Goal: Complete application form: Complete application form

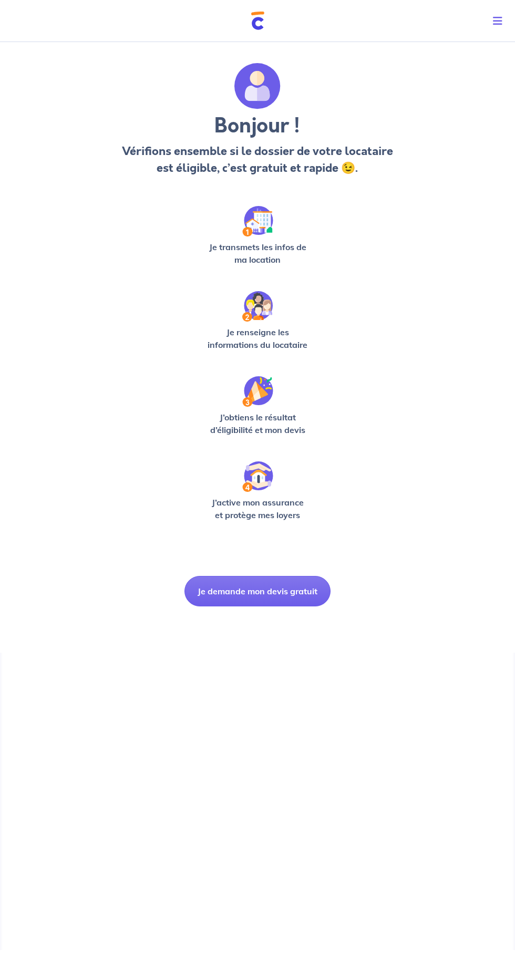
click at [292, 594] on button "Je demande mon devis gratuit" at bounding box center [257, 591] width 146 height 30
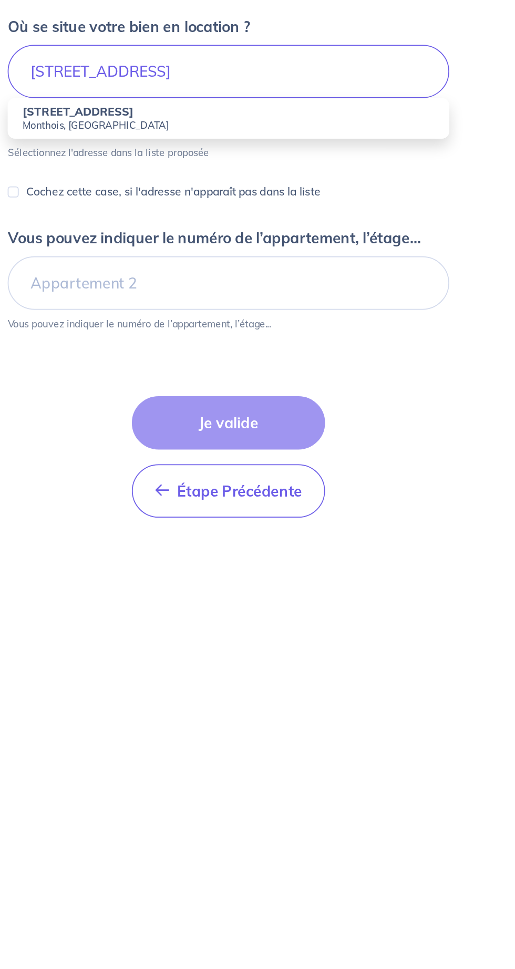
click at [149, 233] on small "Monthois, [GEOGRAPHIC_DATA]" at bounding box center [257, 232] width 235 height 7
type input "[STREET_ADDRESS]"
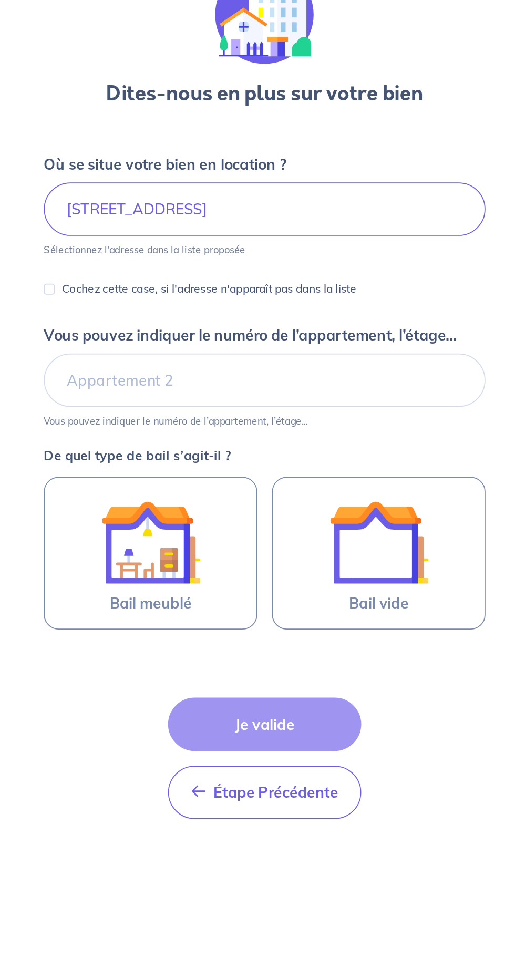
click at [340, 425] on label "Bail vide" at bounding box center [323, 398] width 122 height 87
click at [0, 0] on input "Bail vide" at bounding box center [0, 0] width 0 height 0
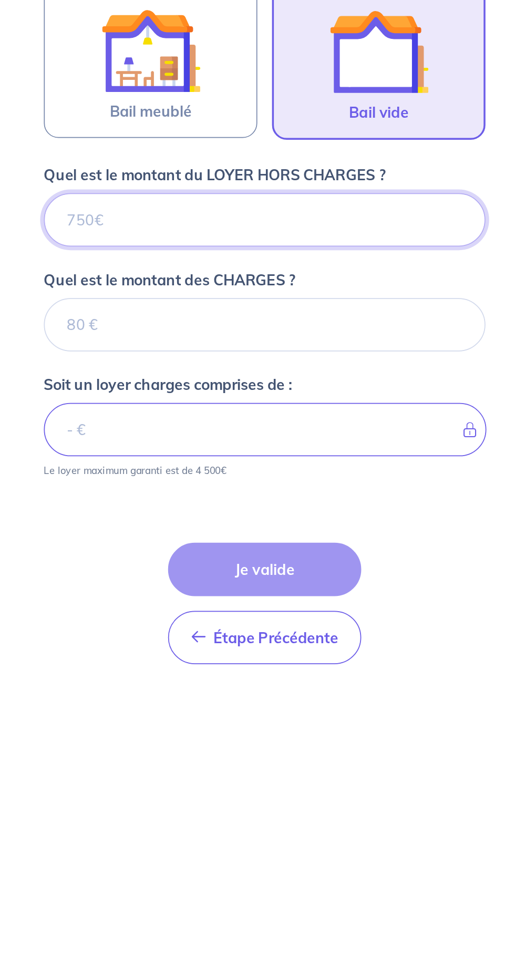
scroll to position [52, 0]
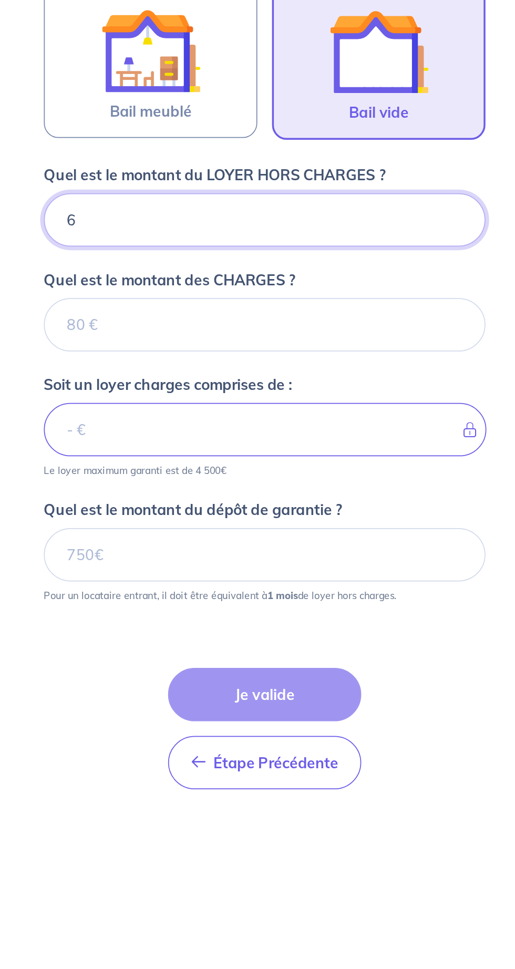
type input "62"
type input "625"
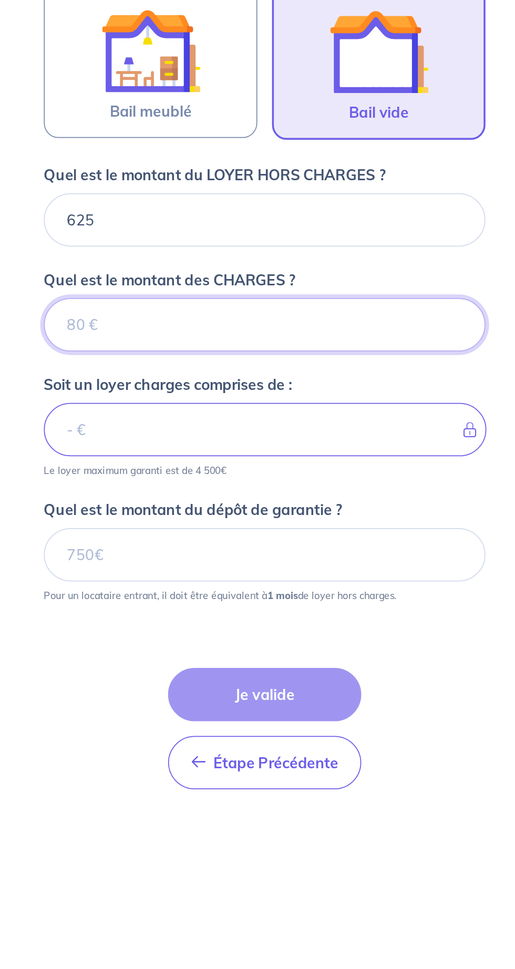
click at [165, 534] on input "Quel est le montant des CHARGES ?" at bounding box center [257, 549] width 252 height 30
type input "25"
type input "650"
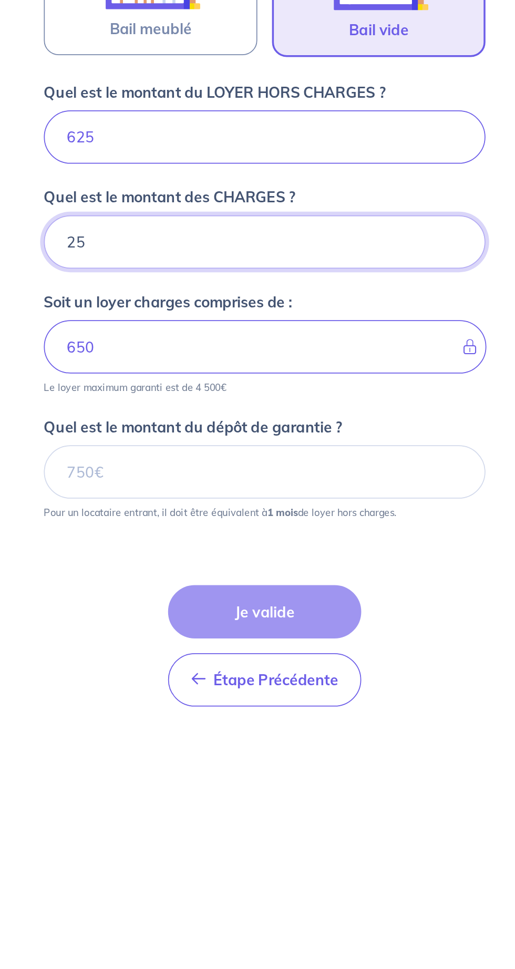
type input "25"
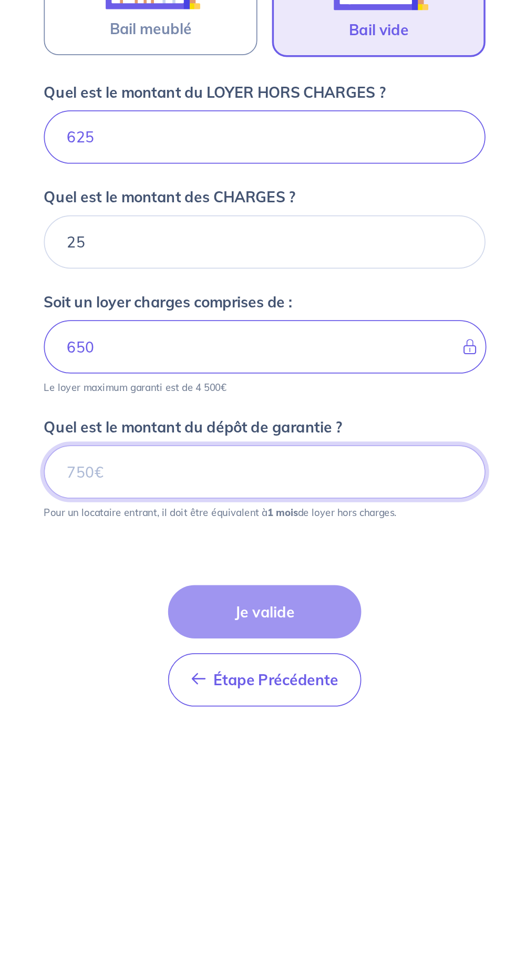
click at [162, 665] on input "Quel est le montant du dépôt de garantie ?" at bounding box center [257, 680] width 252 height 30
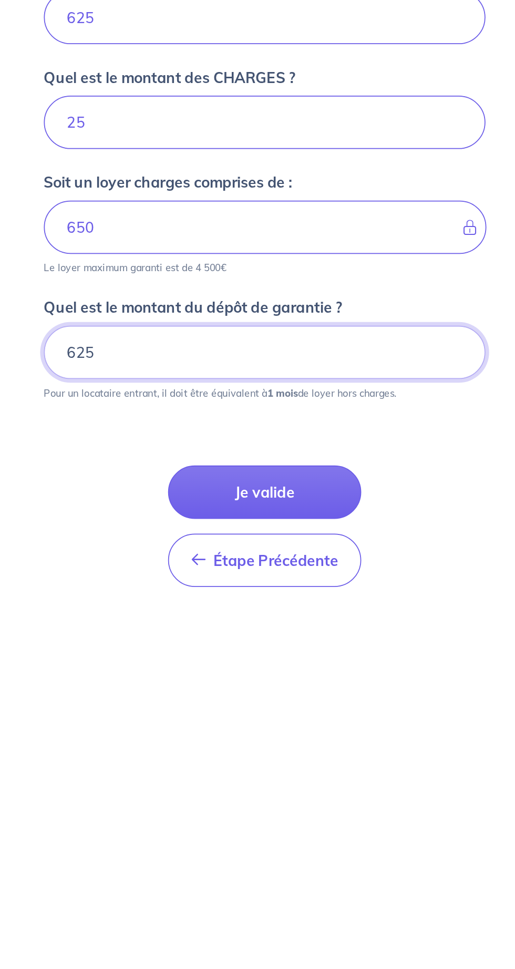
type input "625"
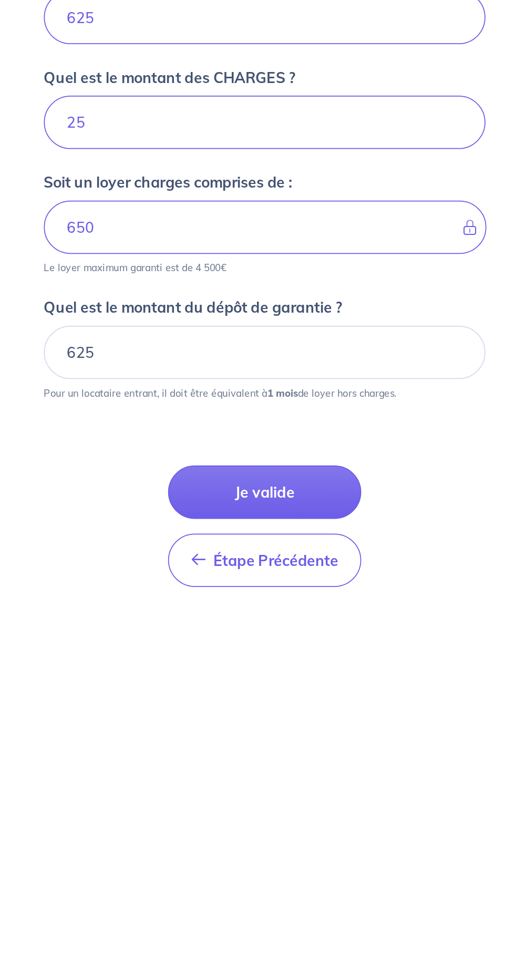
click at [224, 745] on button "Je valide" at bounding box center [257, 760] width 110 height 30
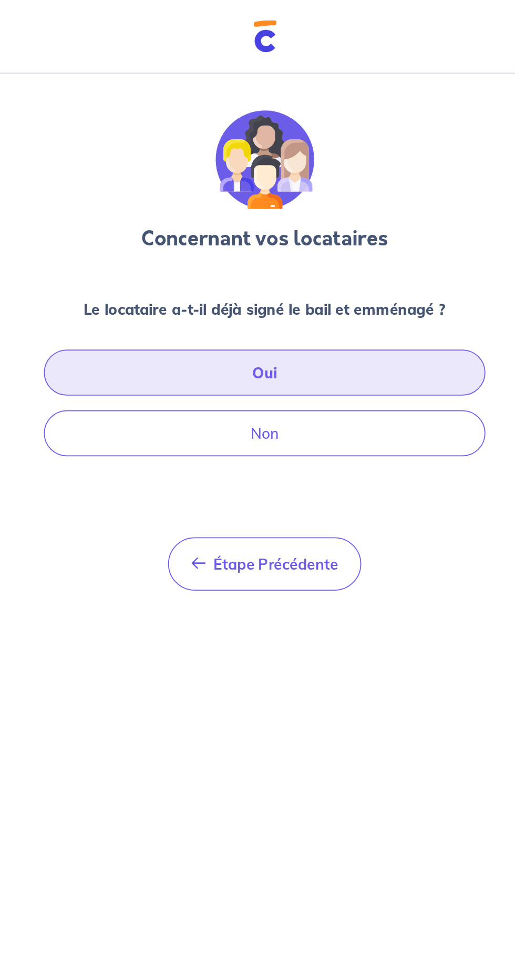
click at [349, 210] on button "Oui" at bounding box center [257, 213] width 252 height 26
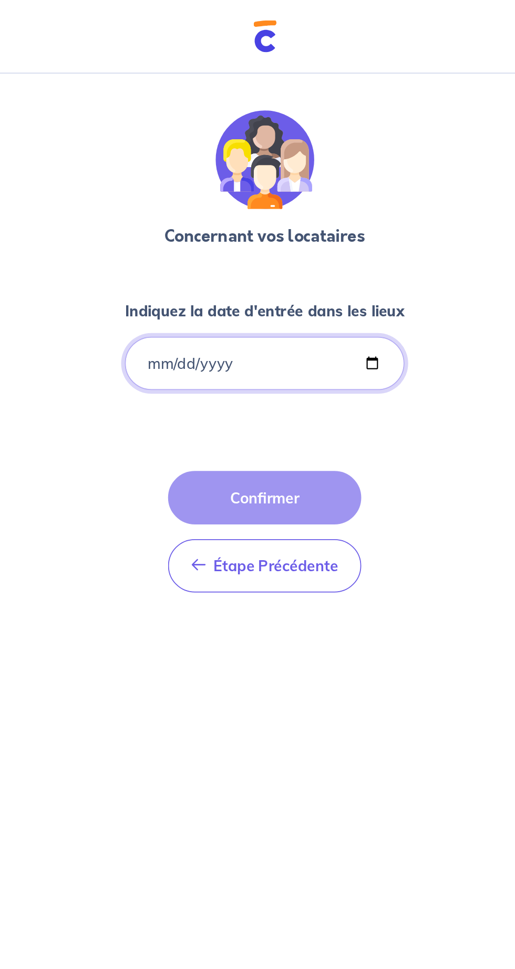
click at [297, 212] on input "Indiquez la date d'entrée dans les lieux" at bounding box center [258, 207] width 160 height 30
type input "[DATE]"
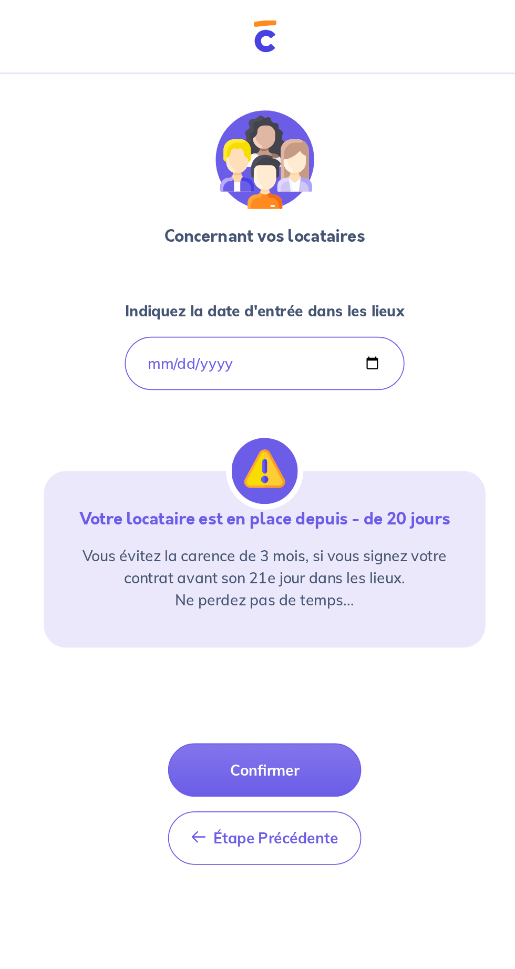
click at [275, 437] on button "Confirmer" at bounding box center [257, 440] width 110 height 30
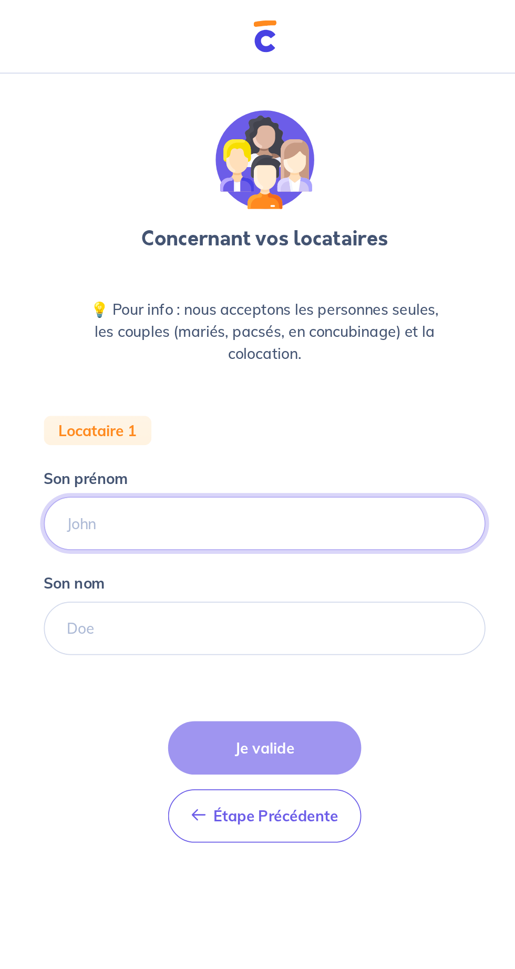
click at [316, 293] on input "Son prénom" at bounding box center [257, 299] width 252 height 30
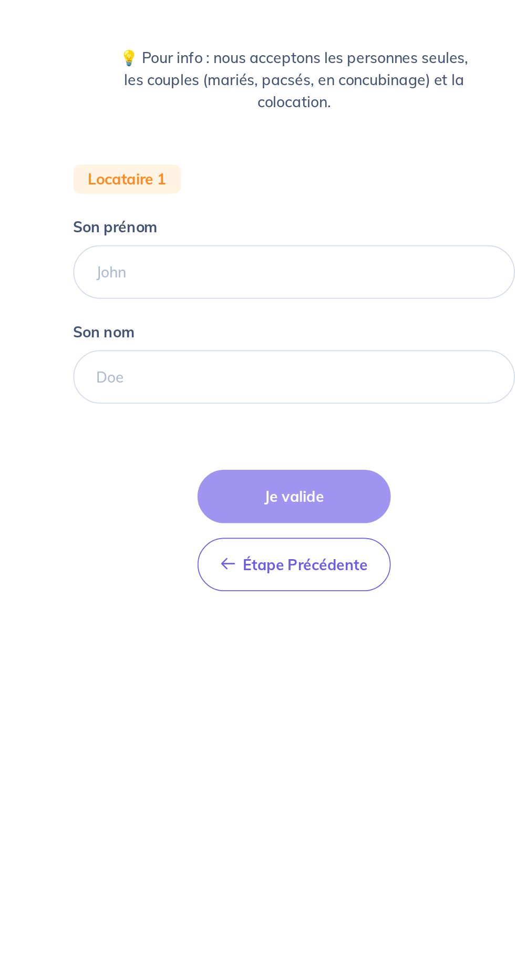
click at [178, 472] on form "Locataire 1 Son prénom [PERSON_NAME] nom Étape Précédente Précédent Je valide J…" at bounding box center [257, 364] width 252 height 252
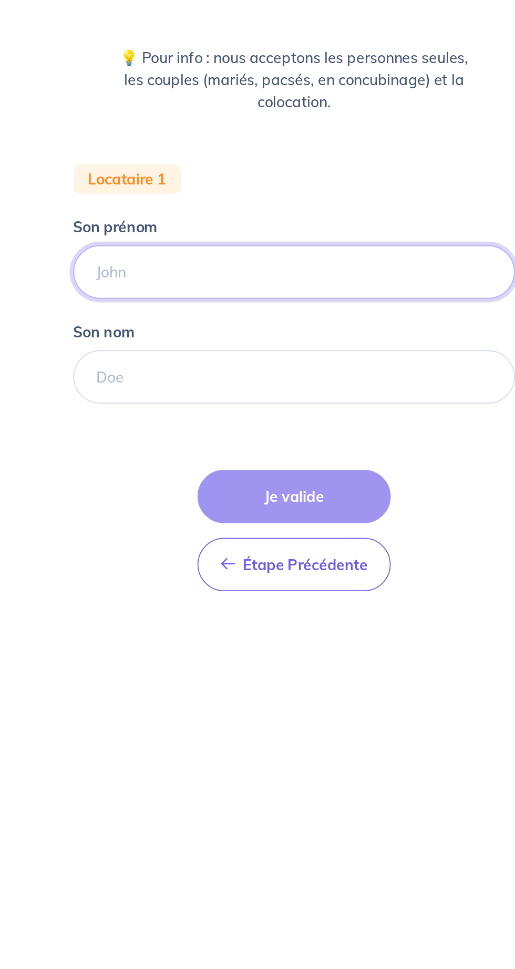
click at [166, 296] on input "Son prénom" at bounding box center [257, 299] width 252 height 30
type input "[PERSON_NAME]"
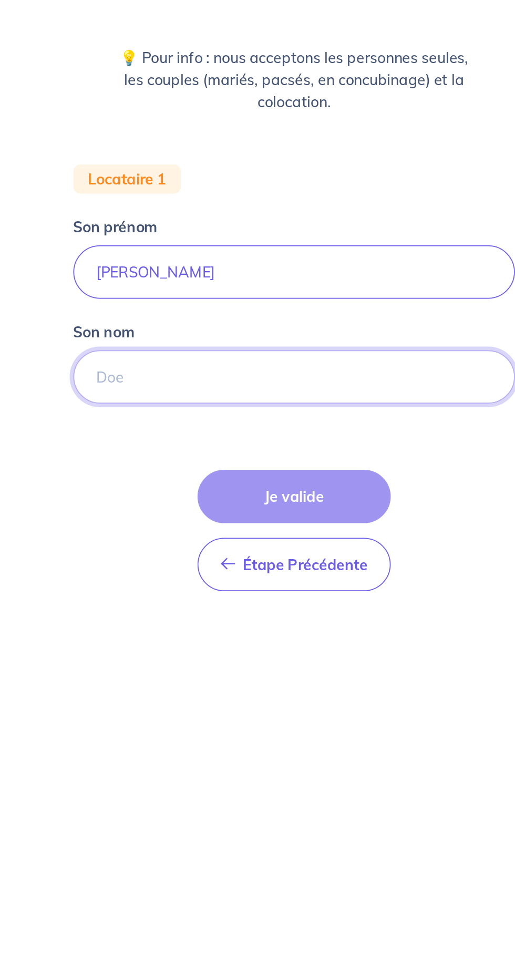
click at [161, 362] on input "Son nom" at bounding box center [257, 359] width 252 height 30
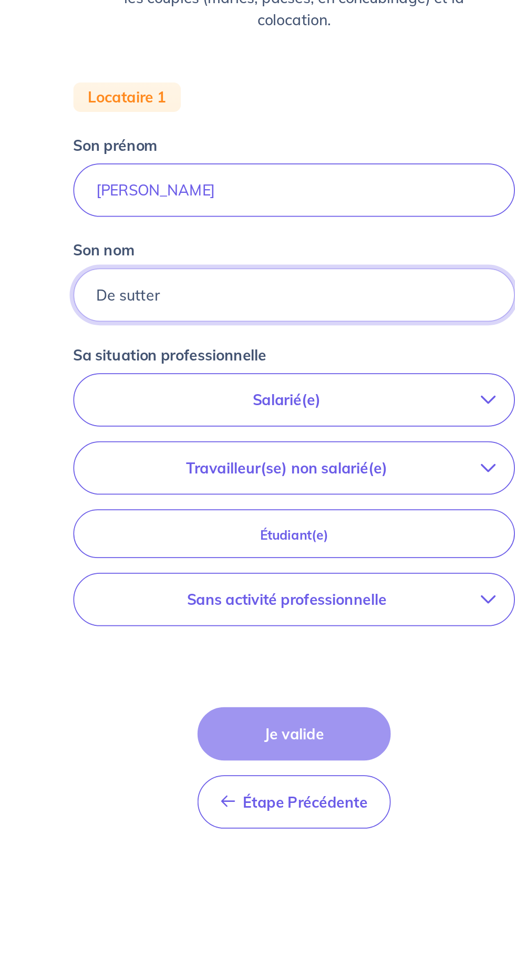
type input "De sutter"
click at [176, 431] on button "Salarié(e)" at bounding box center [257, 418] width 251 height 29
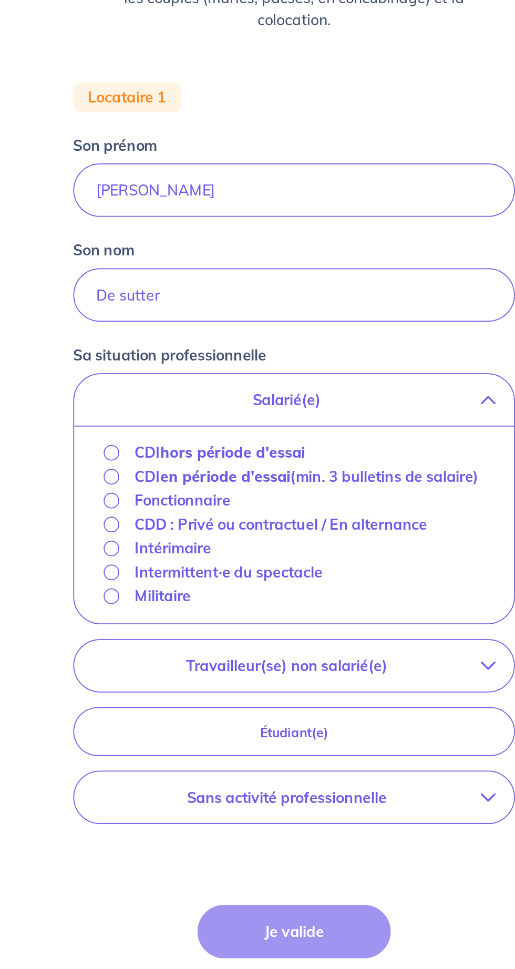
click at [163, 415] on p "Salarié(e)" at bounding box center [253, 419] width 222 height 13
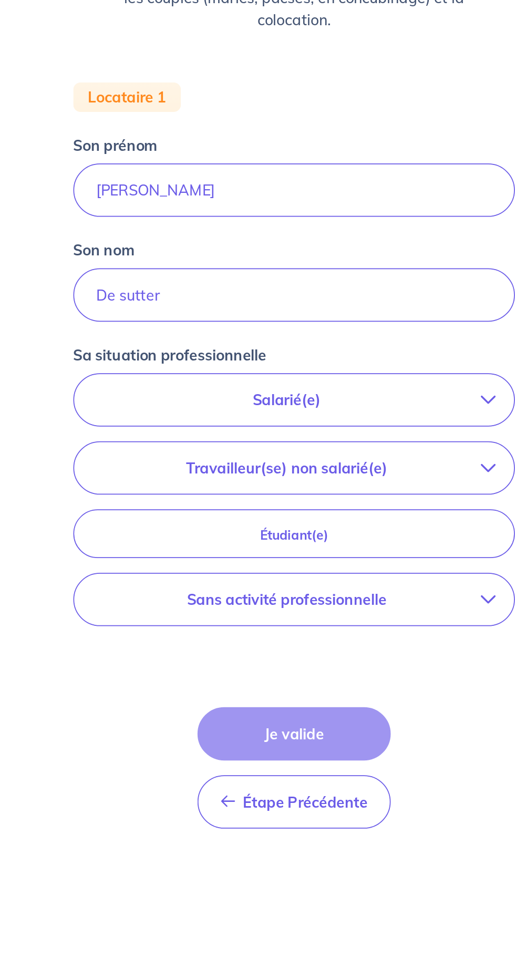
click at [283, 606] on div "Étape Précédente Précédent Je valide Je valide" at bounding box center [257, 628] width 110 height 69
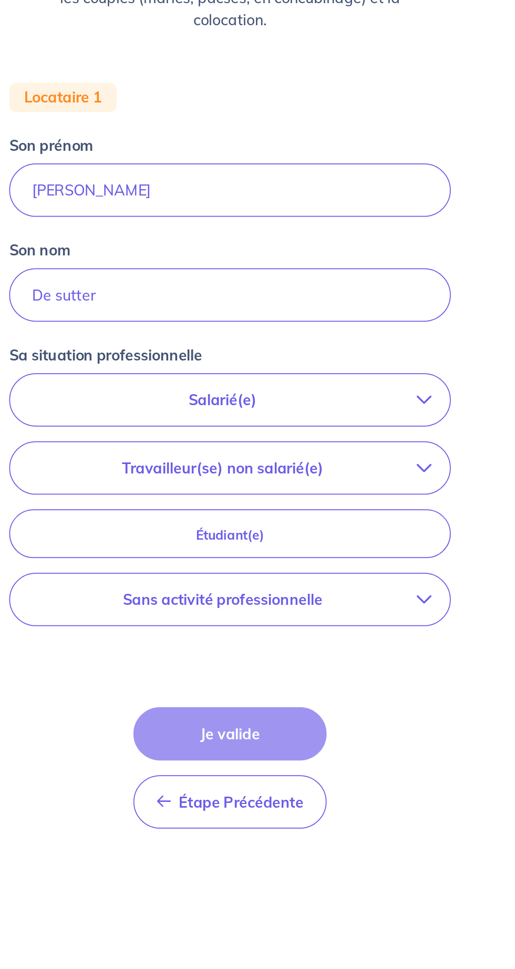
click at [212, 423] on p "Salarié(e)" at bounding box center [253, 419] width 222 height 13
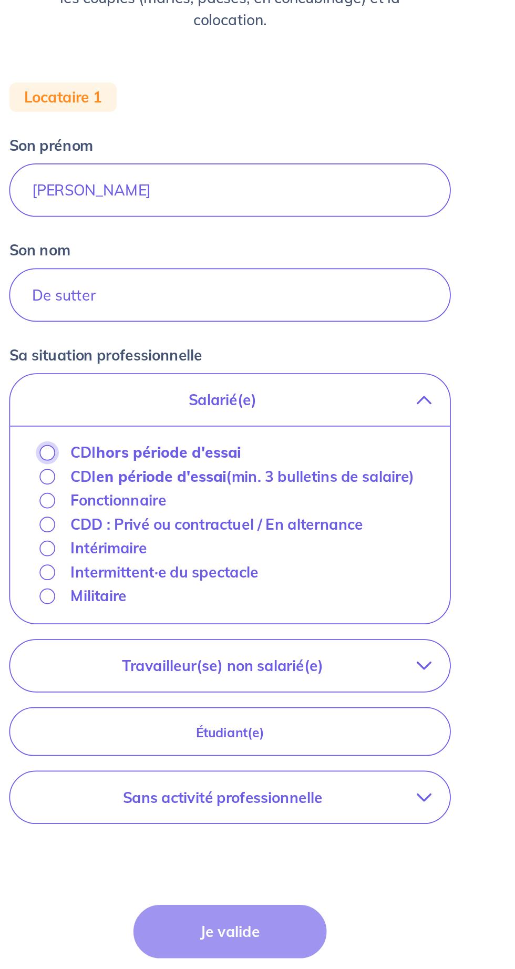
click at [155, 448] on input "CDI hors période d'essai" at bounding box center [153, 449] width 9 height 9
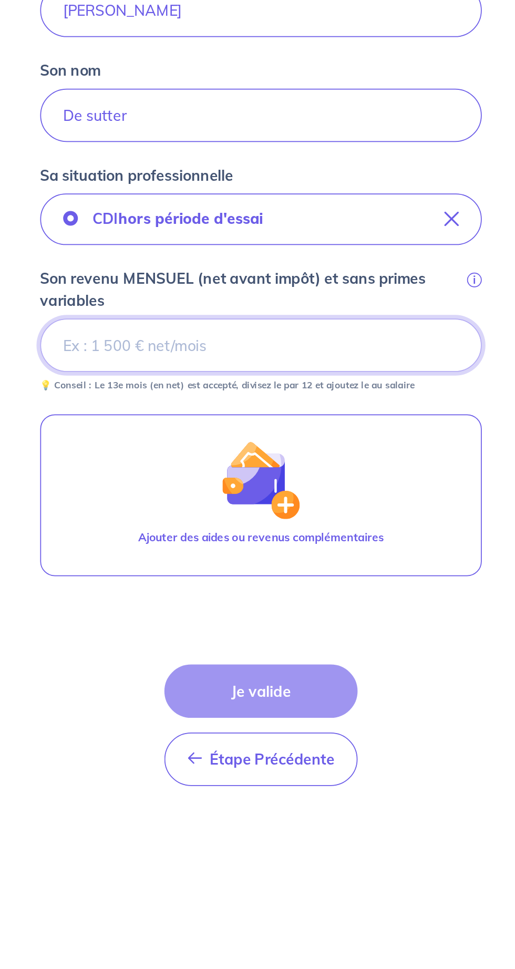
click at [326, 491] on input "Son revenu MENSUEL (net avant impôt) et sans primes variables i" at bounding box center [257, 490] width 252 height 30
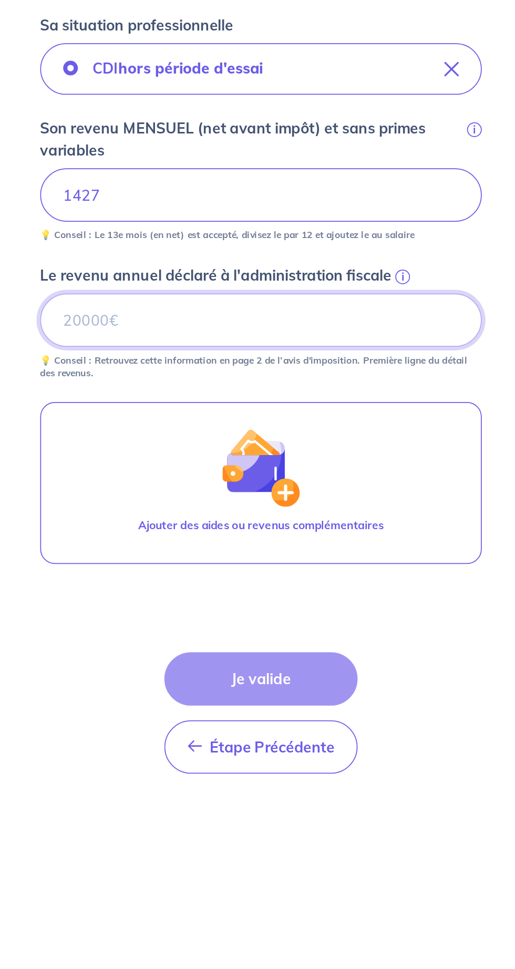
click at [265, 557] on input "Le revenu annuel déclaré à l'administration fiscale i" at bounding box center [257, 562] width 252 height 30
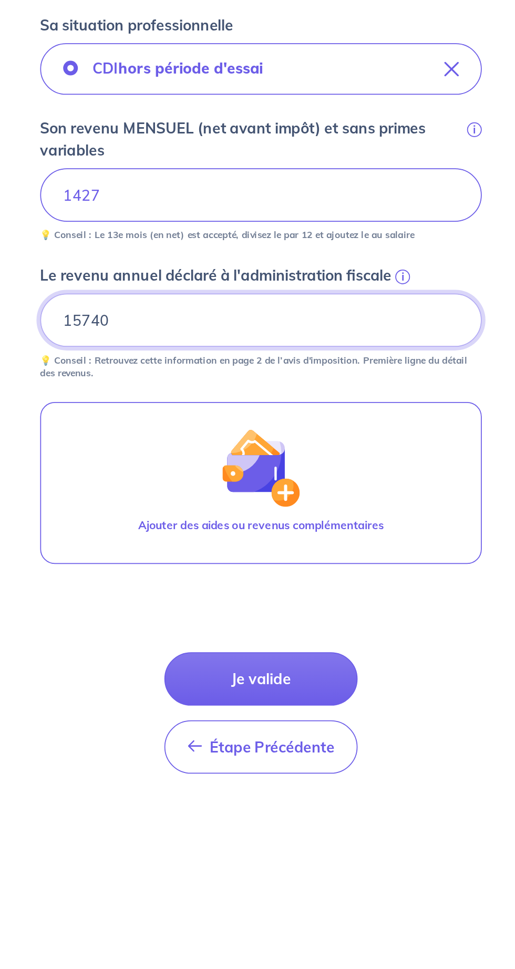
type input "15740"
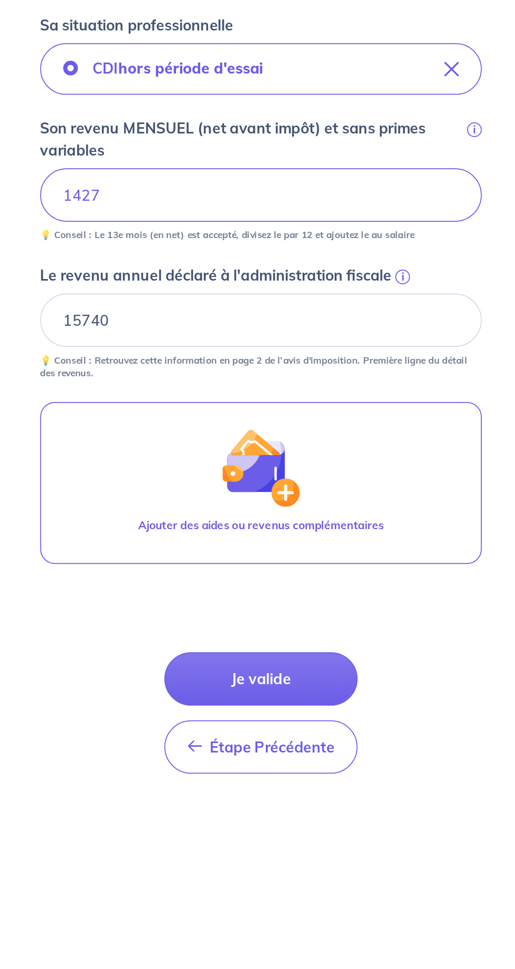
click at [287, 766] on button "Je valide" at bounding box center [257, 767] width 110 height 30
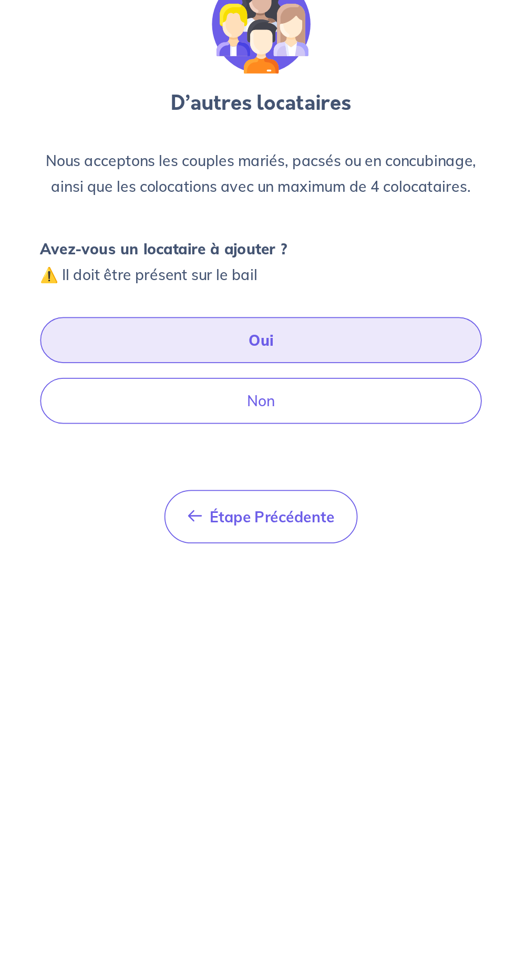
click at [347, 271] on button "Oui" at bounding box center [257, 272] width 252 height 26
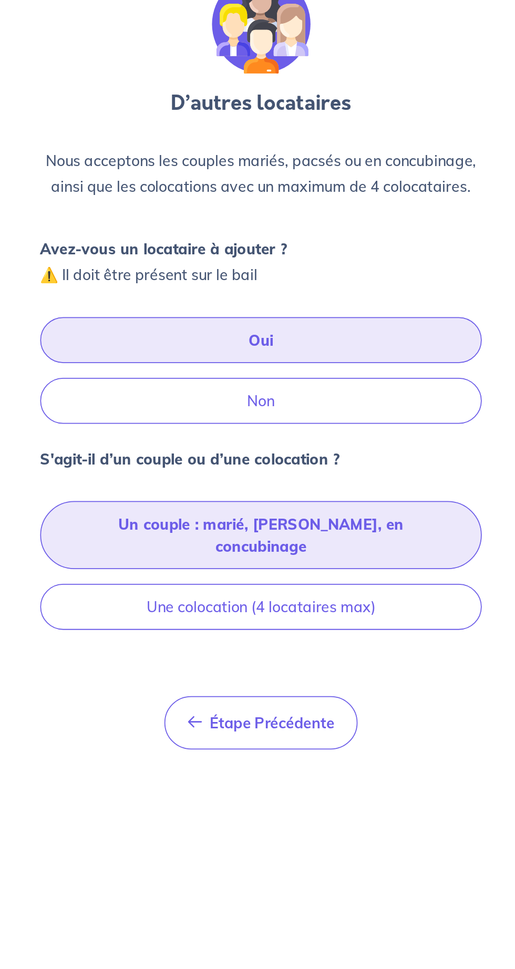
click at [314, 381] on button "Un couple : marié, [PERSON_NAME], en concubinage" at bounding box center [257, 383] width 252 height 39
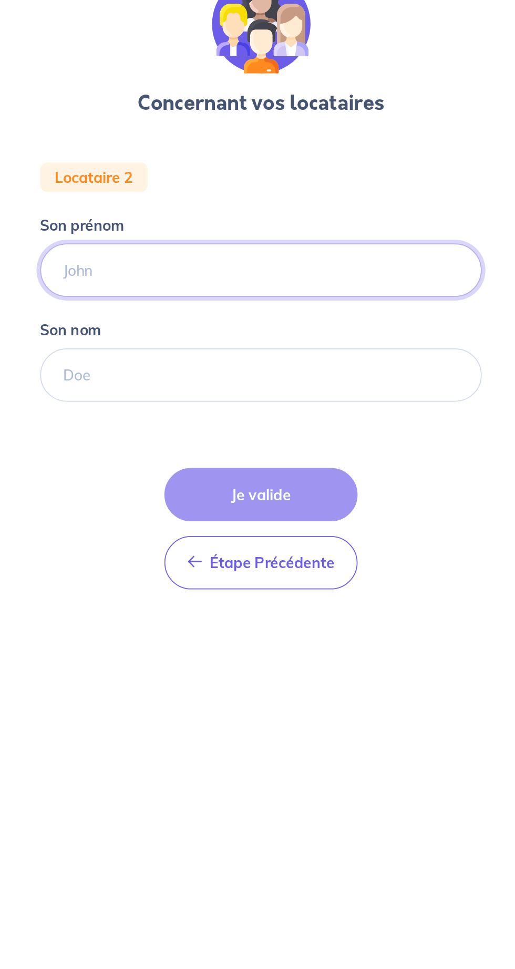
click at [327, 234] on input "Son prénom" at bounding box center [257, 232] width 252 height 30
type input "[PERSON_NAME]"
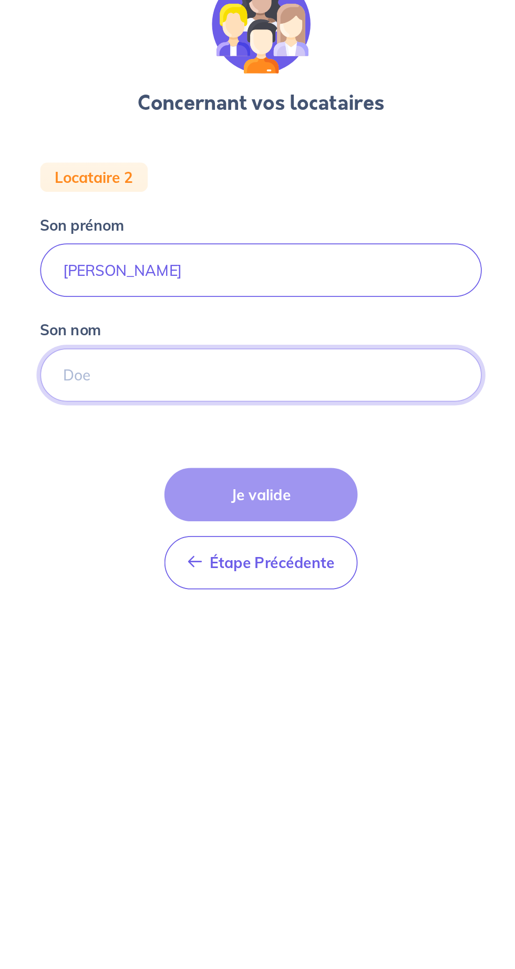
click at [346, 297] on input "Son nom" at bounding box center [257, 291] width 252 height 30
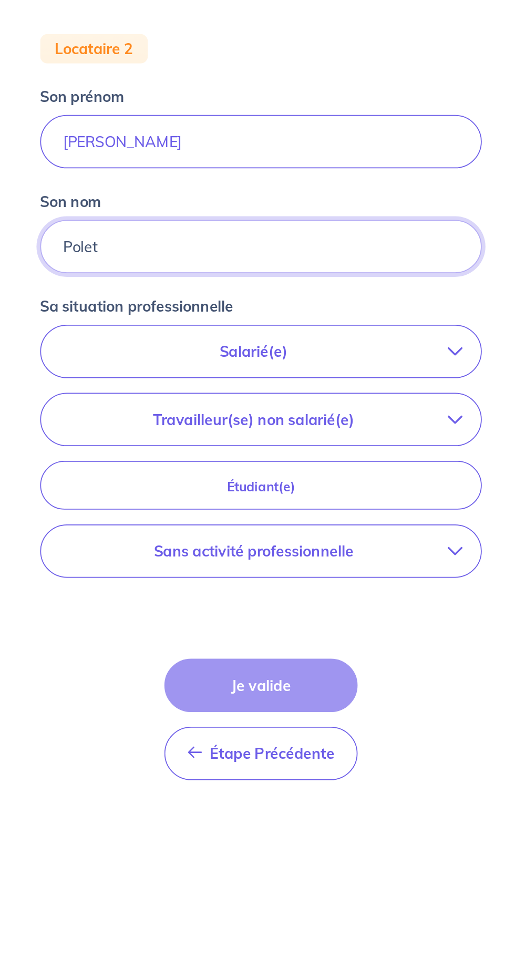
type input "Polet"
click at [164, 362] on button "Salarié(e)" at bounding box center [257, 351] width 251 height 29
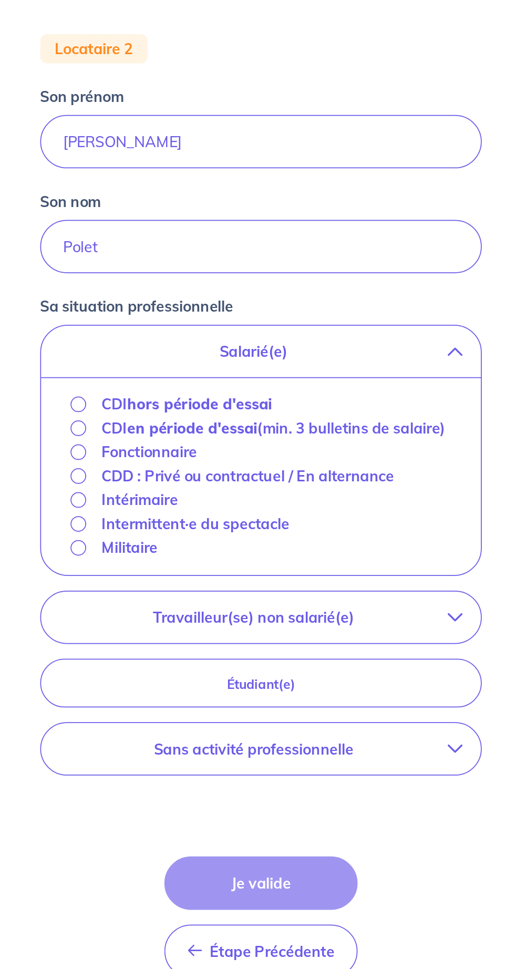
click at [149, 443] on div "Intérimaire" at bounding box center [179, 436] width 61 height 13
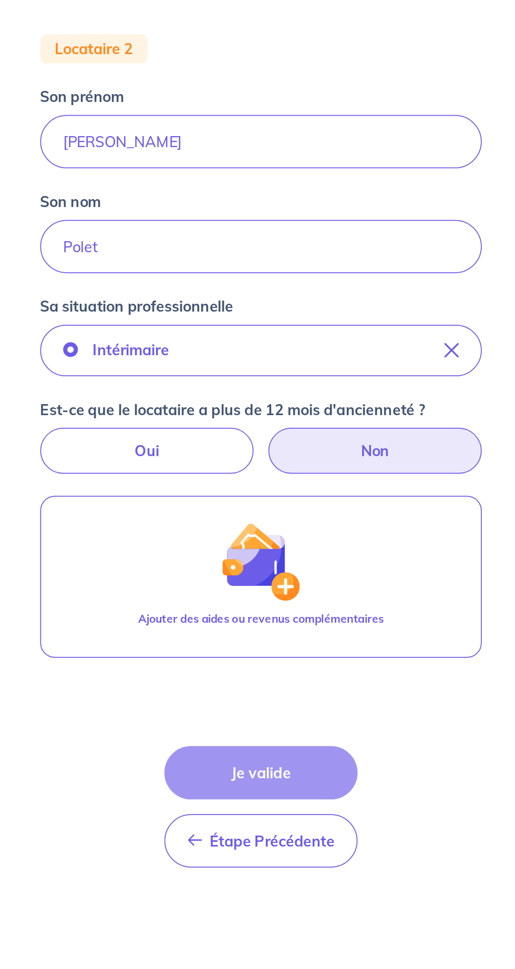
click at [352, 418] on label "Non" at bounding box center [323, 408] width 122 height 26
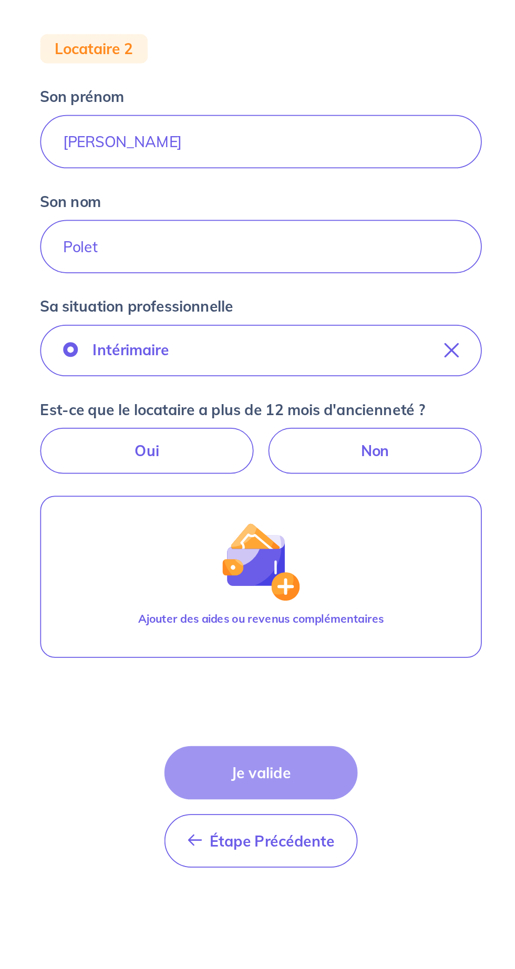
click at [261, 402] on input "Non" at bounding box center [257, 398] width 7 height 7
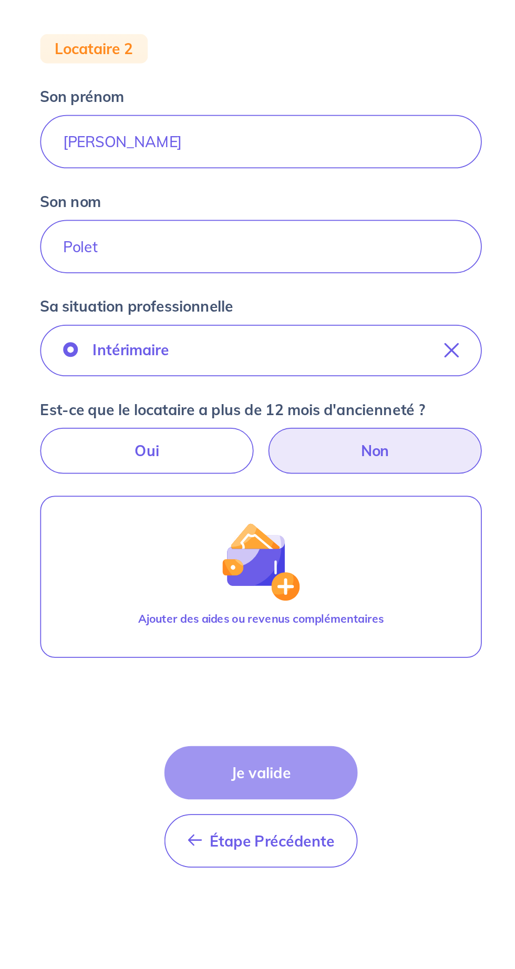
radio input "true"
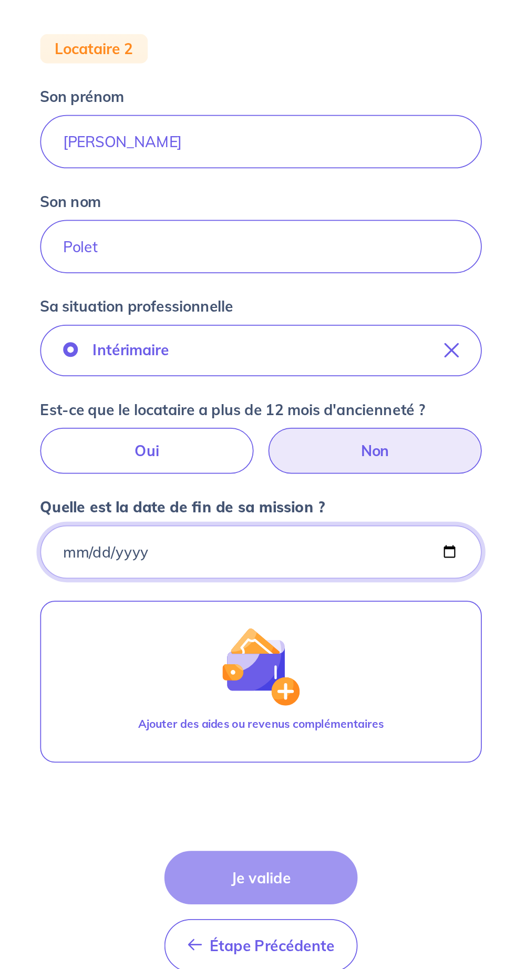
click at [333, 473] on input "Quelle est la date de fin de sa mission ?" at bounding box center [257, 466] width 252 height 30
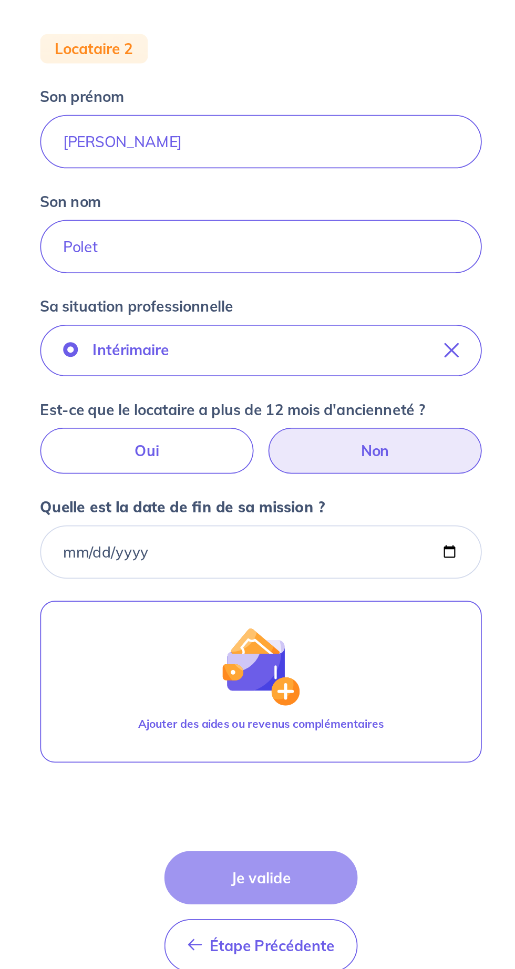
type input "[DATE]"
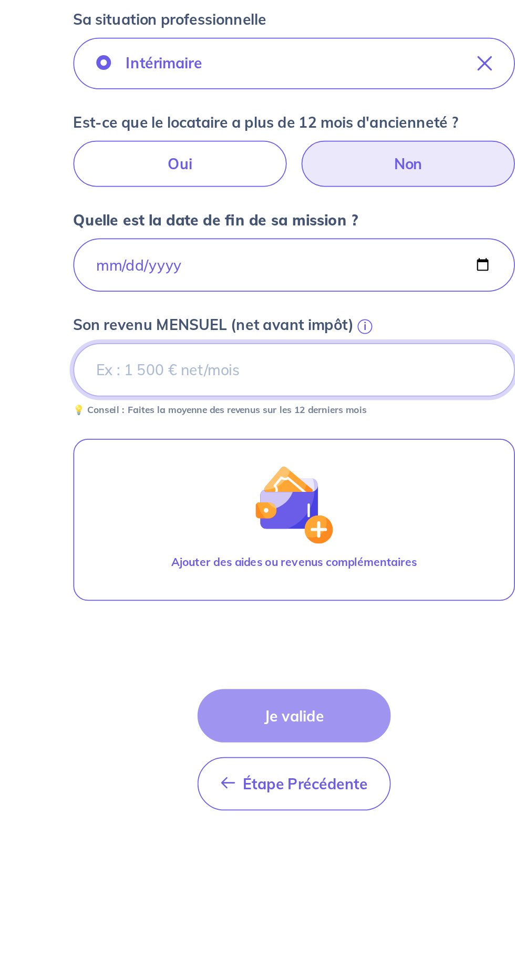
click at [167, 527] on input "Son revenu MENSUEL (net avant impôt) i" at bounding box center [257, 526] width 252 height 30
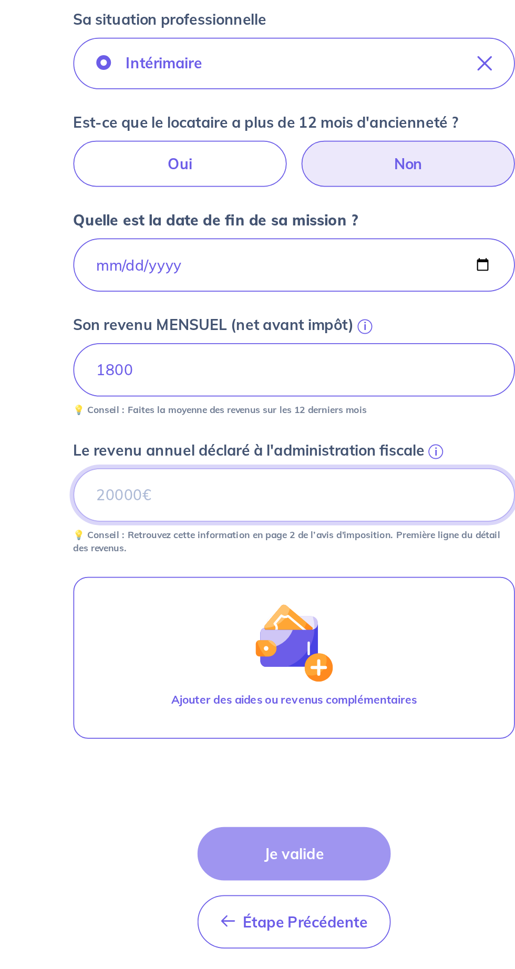
click at [163, 602] on input "Le revenu annuel déclaré à l'administration fiscale i" at bounding box center [257, 597] width 252 height 30
click at [165, 602] on input "Le revenu annuel déclaré à l'administration fiscale i" at bounding box center [257, 597] width 252 height 30
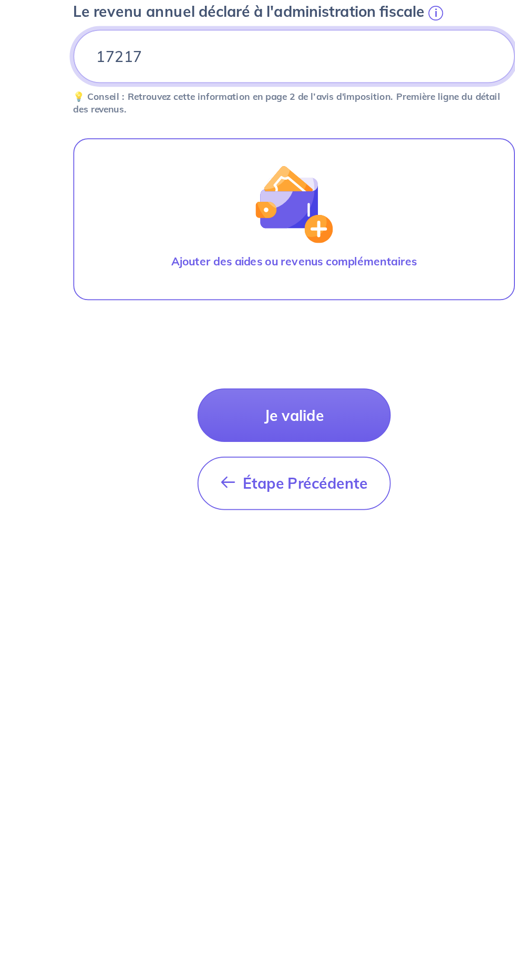
type input "17217"
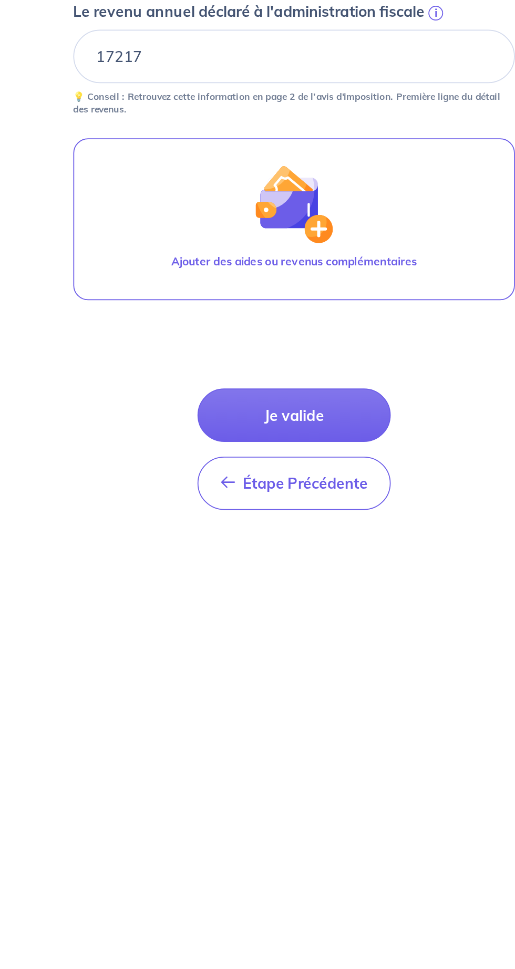
click at [226, 798] on button "Je valide" at bounding box center [257, 802] width 110 height 30
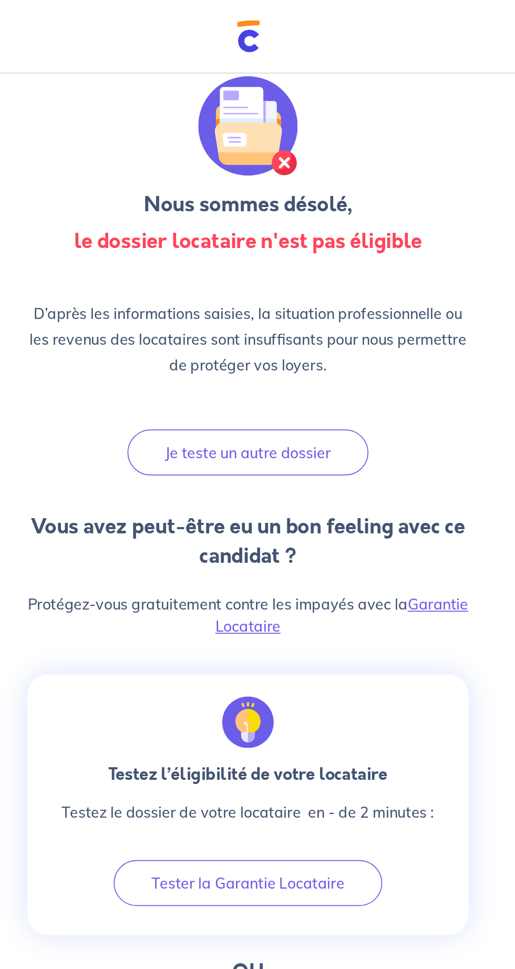
scroll to position [17, 0]
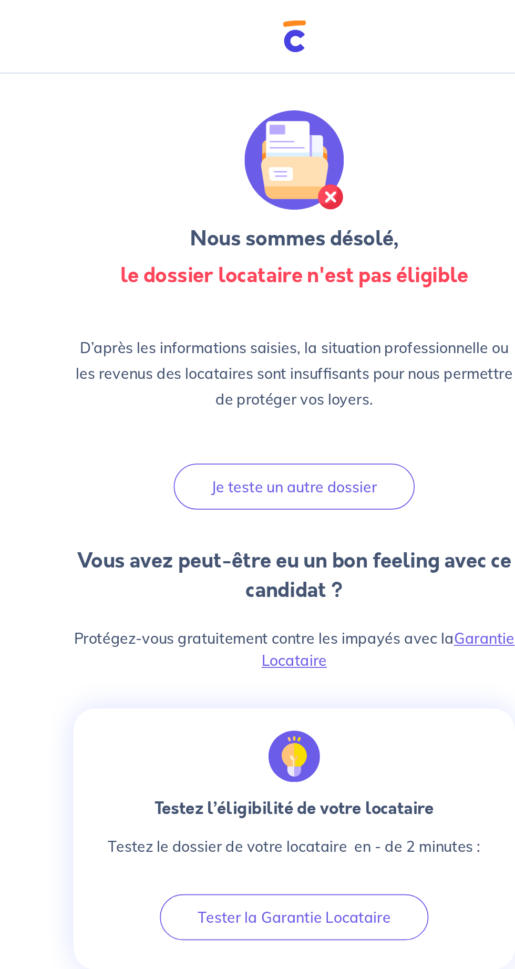
click at [289, 289] on button "Je teste un autre dossier" at bounding box center [258, 278] width 138 height 26
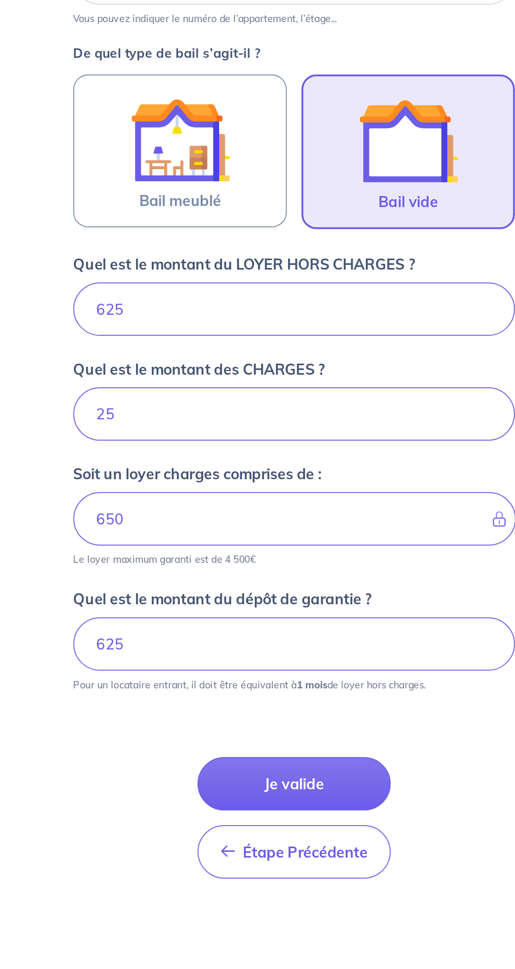
scroll to position [52, 0]
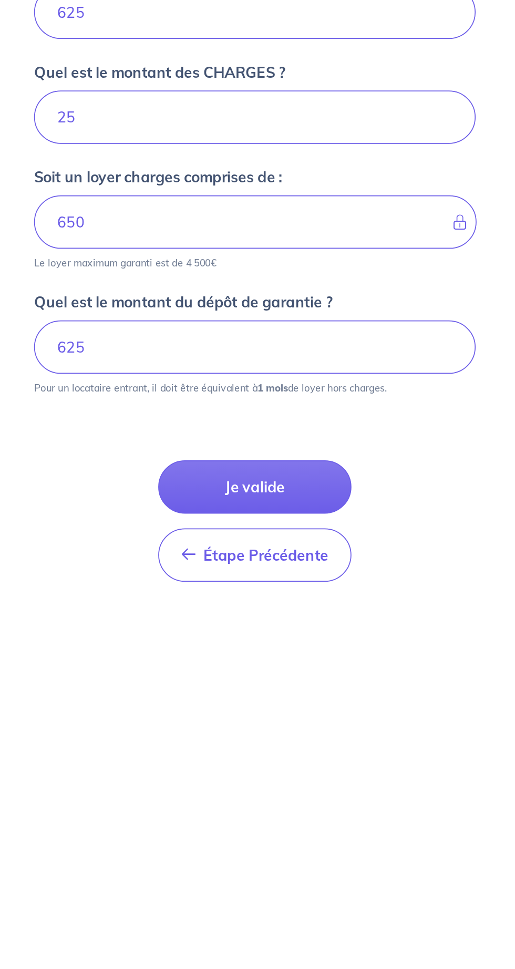
click at [275, 745] on button "Je valide" at bounding box center [257, 760] width 110 height 30
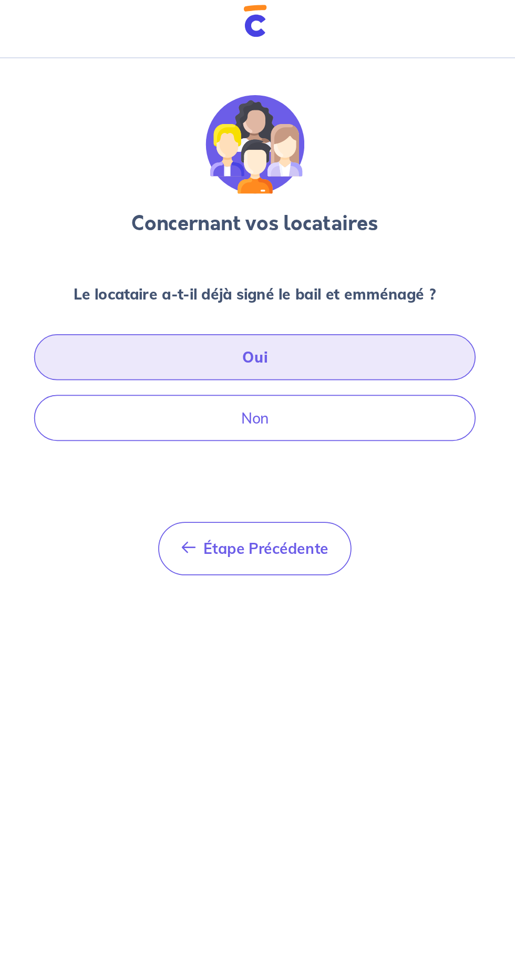
click at [326, 216] on button "Oui" at bounding box center [257, 213] width 252 height 26
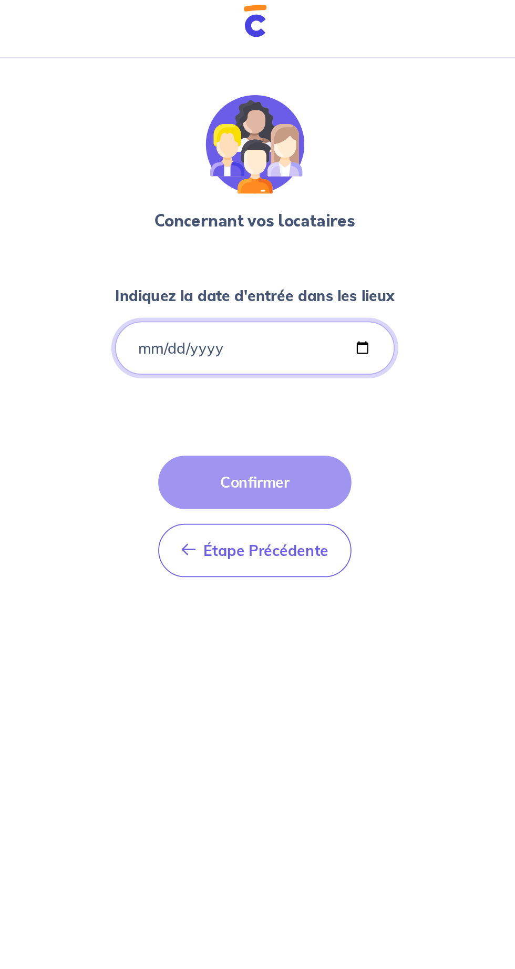
click at [295, 214] on input "Indiquez la date d'entrée dans les lieux" at bounding box center [258, 207] width 160 height 30
type input "[DATE]"
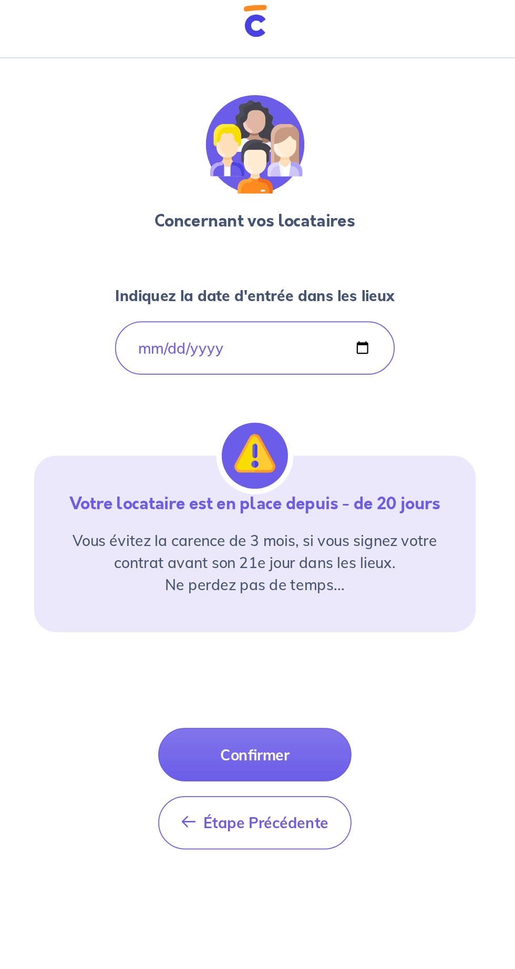
click at [280, 439] on button "Confirmer" at bounding box center [257, 440] width 110 height 30
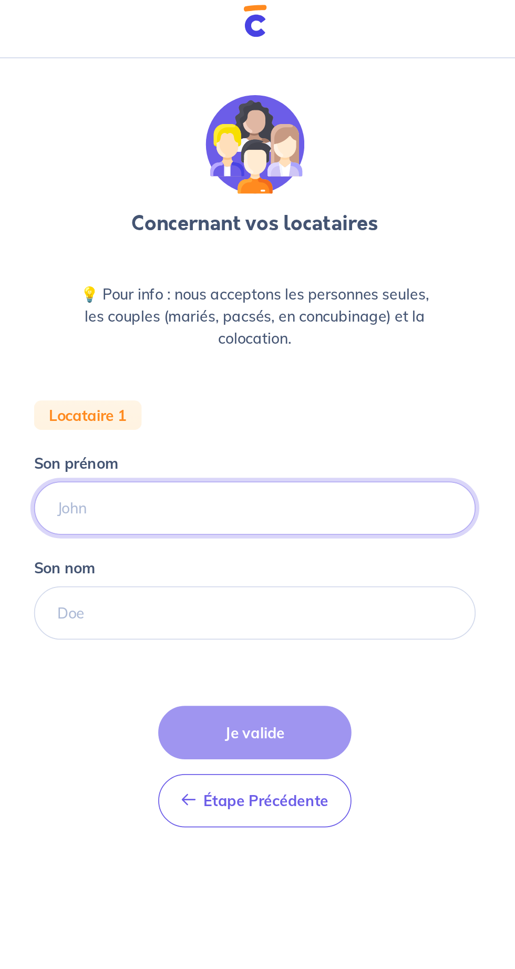
click at [318, 304] on input "Son prénom" at bounding box center [257, 299] width 252 height 30
